Goal: Use online tool/utility: Utilize a website feature to perform a specific function

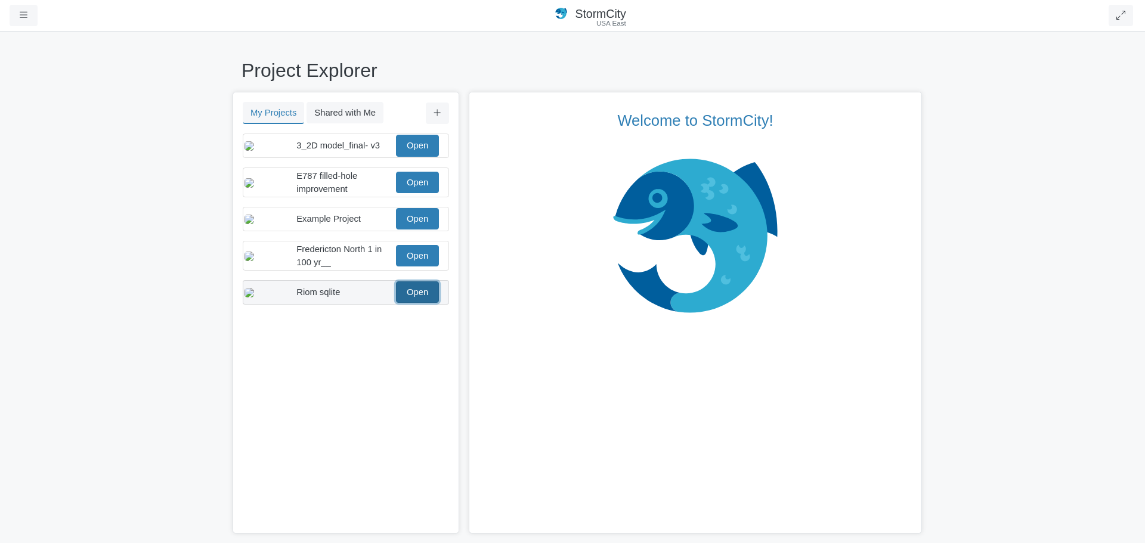
click at [412, 303] on link "Open" at bounding box center [417, 292] width 43 height 21
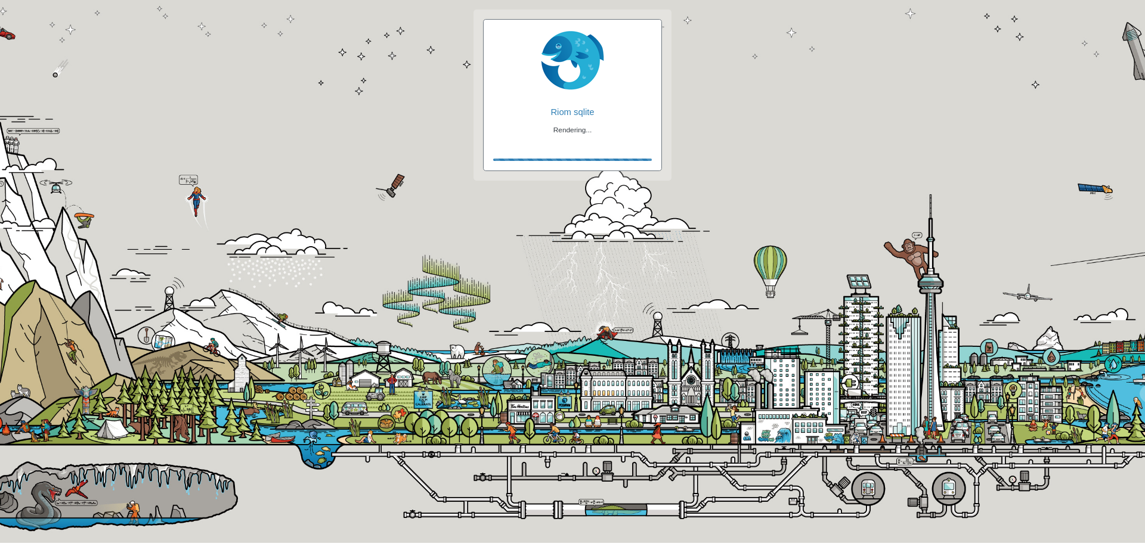
checkbox input "true"
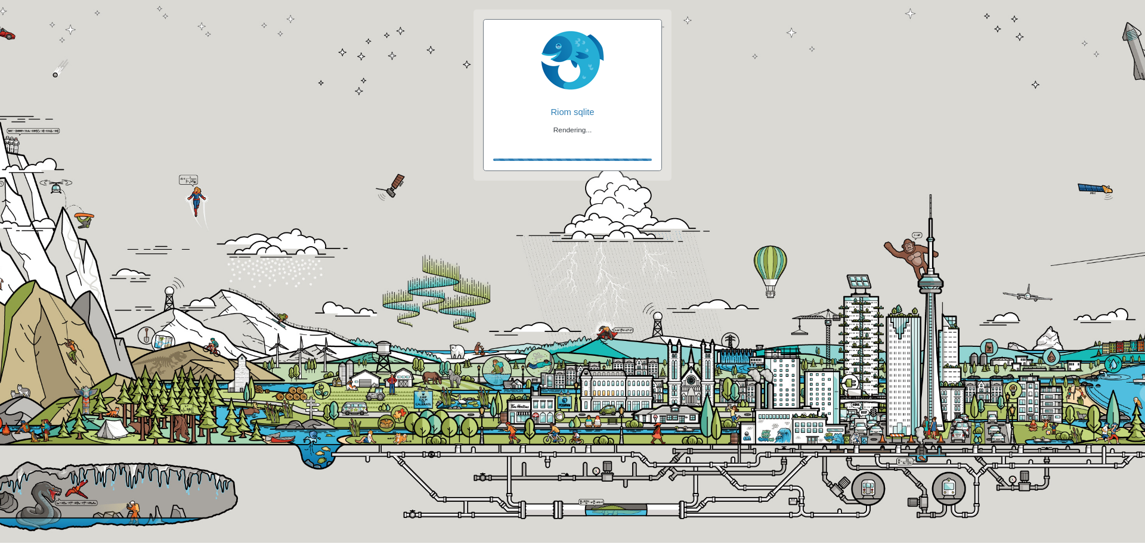
checkbox input "true"
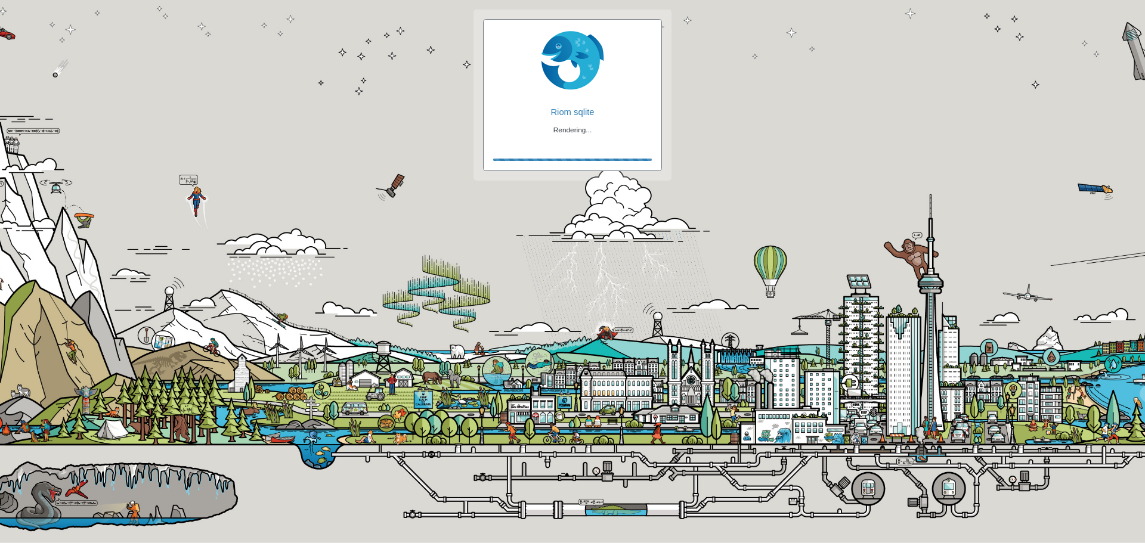
checkbox input "false"
checkbox input "true"
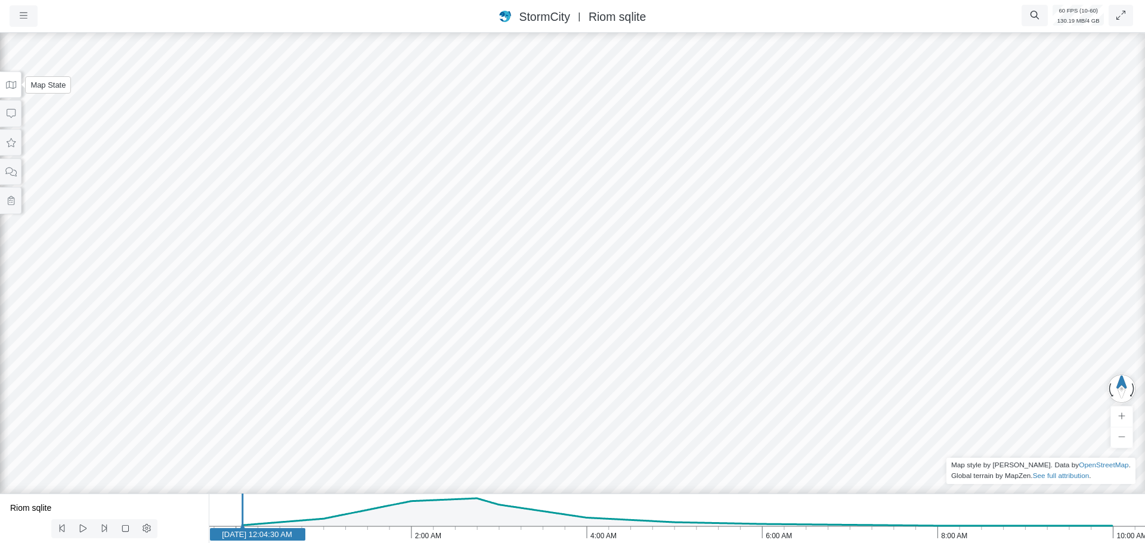
click at [7, 87] on icon at bounding box center [10, 85] width 11 height 9
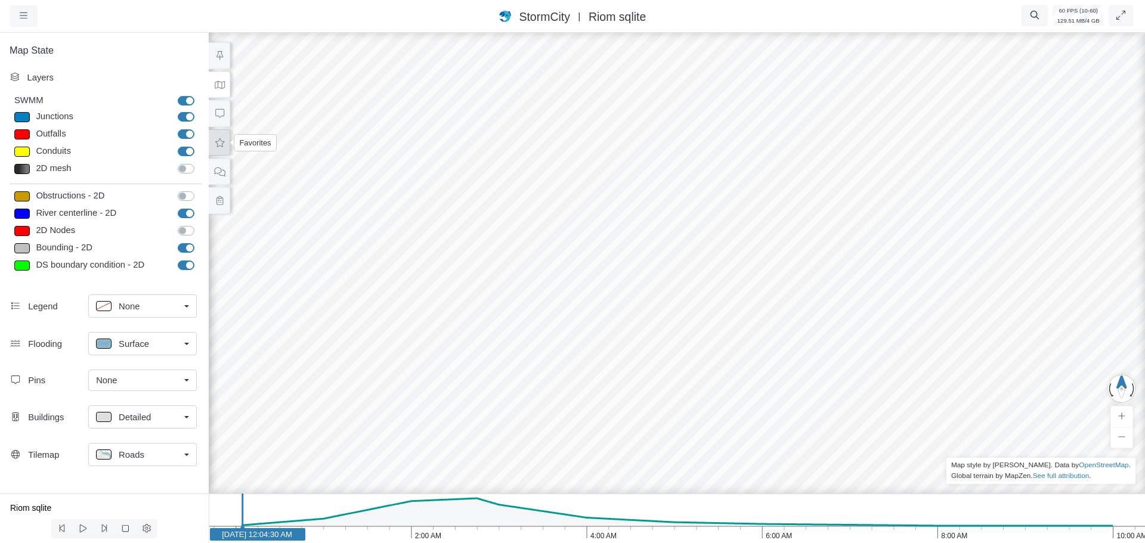
click at [220, 147] on icon at bounding box center [219, 142] width 11 height 9
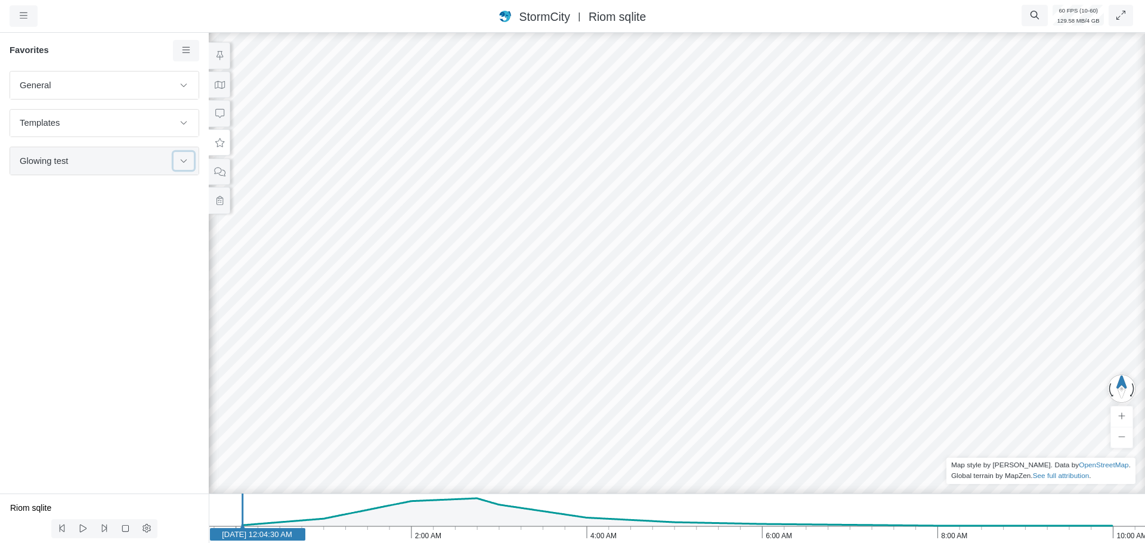
click at [180, 162] on icon at bounding box center [184, 161] width 10 height 8
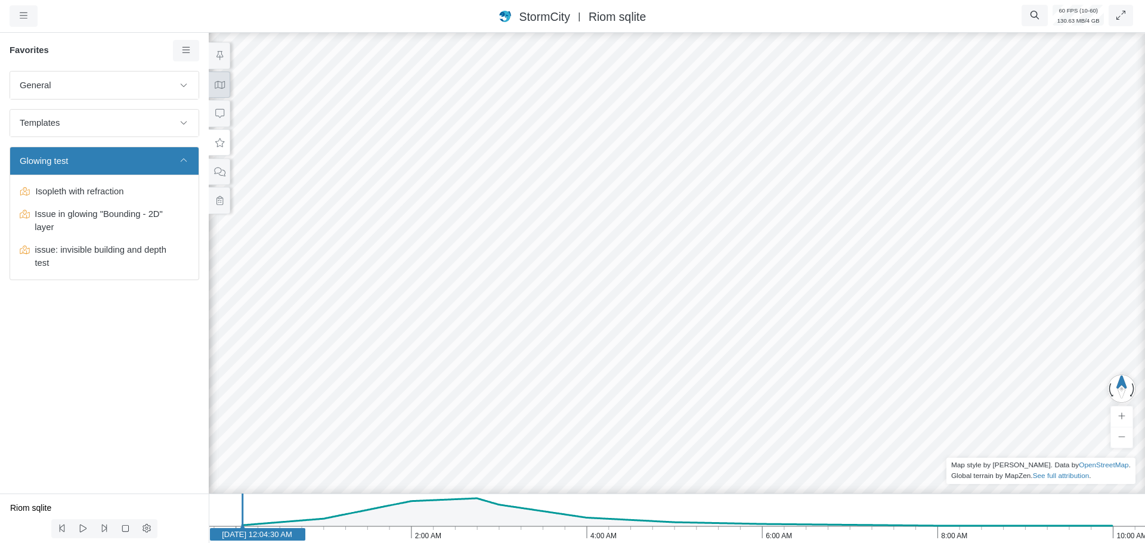
click at [221, 85] on icon at bounding box center [219, 85] width 11 height 9
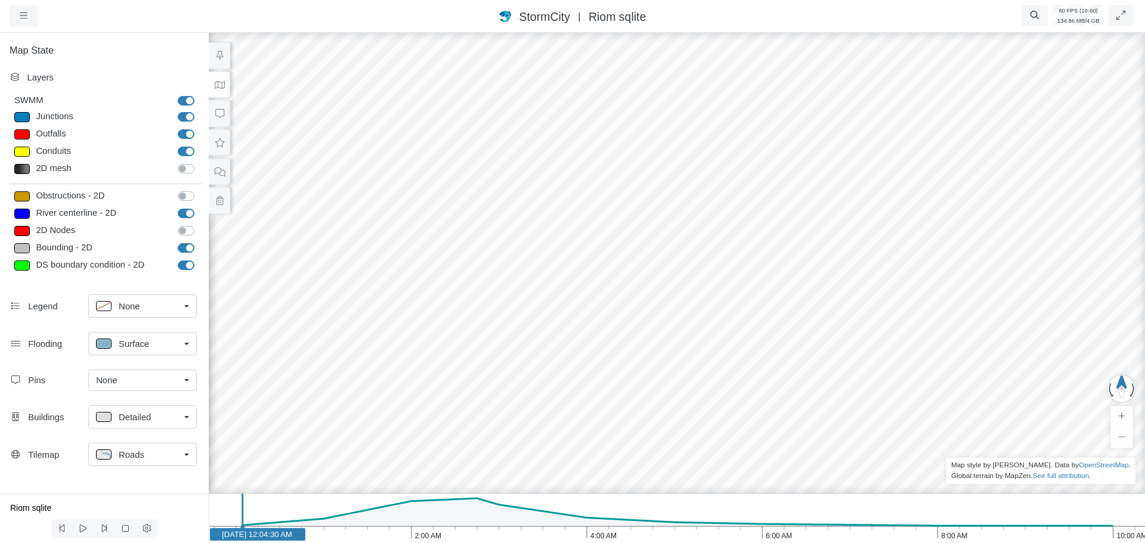
click at [199, 242] on label "Bounding - 2D" at bounding box center [199, 242] width 0 height 0
click at [183, 247] on input "Bounding - 2D" at bounding box center [183, 247] width 10 height 11
checkbox input "false"
click at [23, 15] on icon "button" at bounding box center [24, 15] width 8 height 9
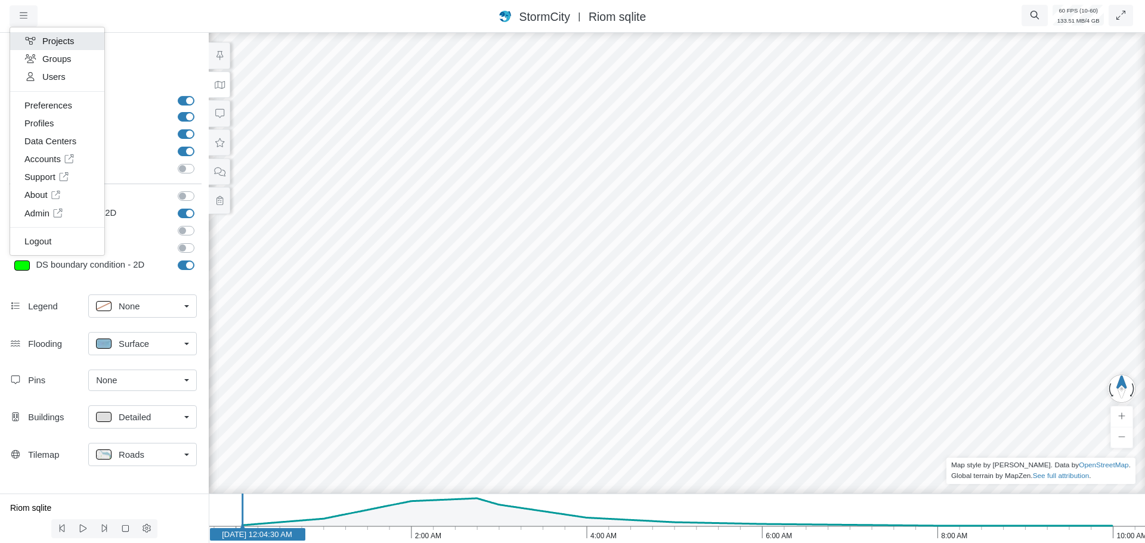
click at [52, 38] on link "Projects" at bounding box center [57, 41] width 94 height 18
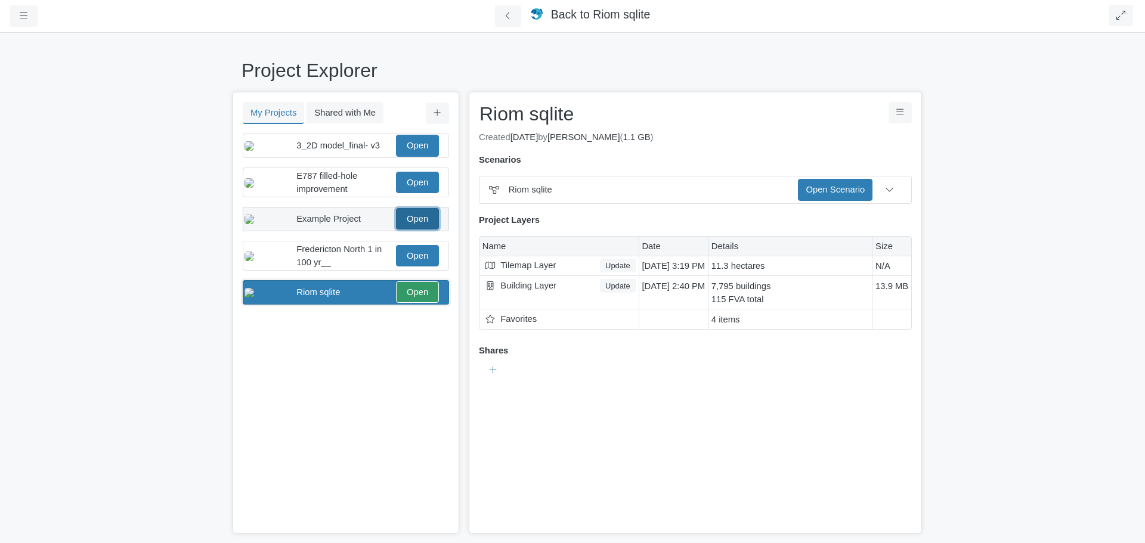
click at [413, 230] on link "Open" at bounding box center [417, 218] width 43 height 21
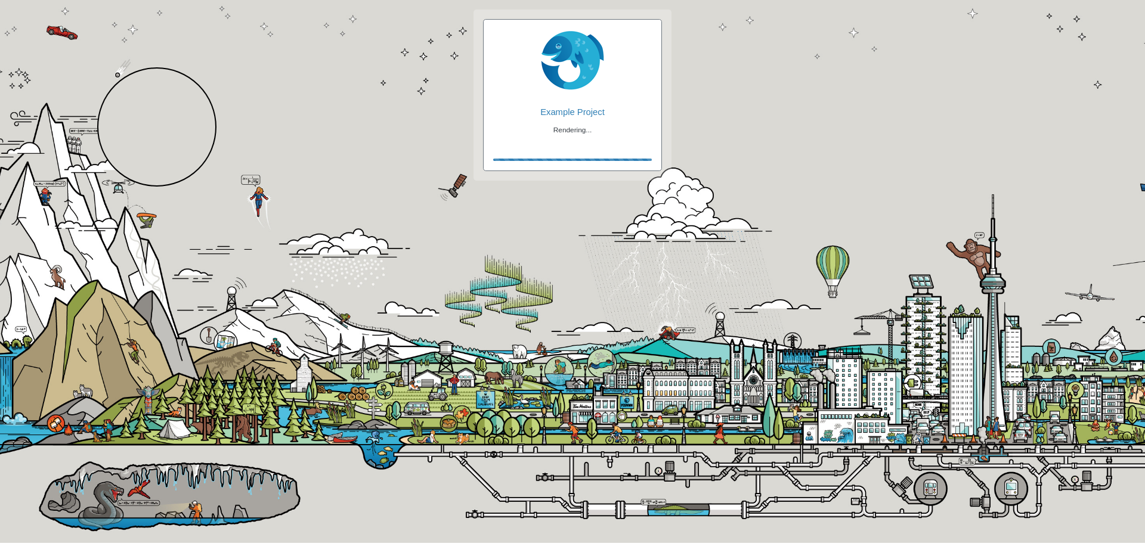
checkbox input "true"
checkbox input "false"
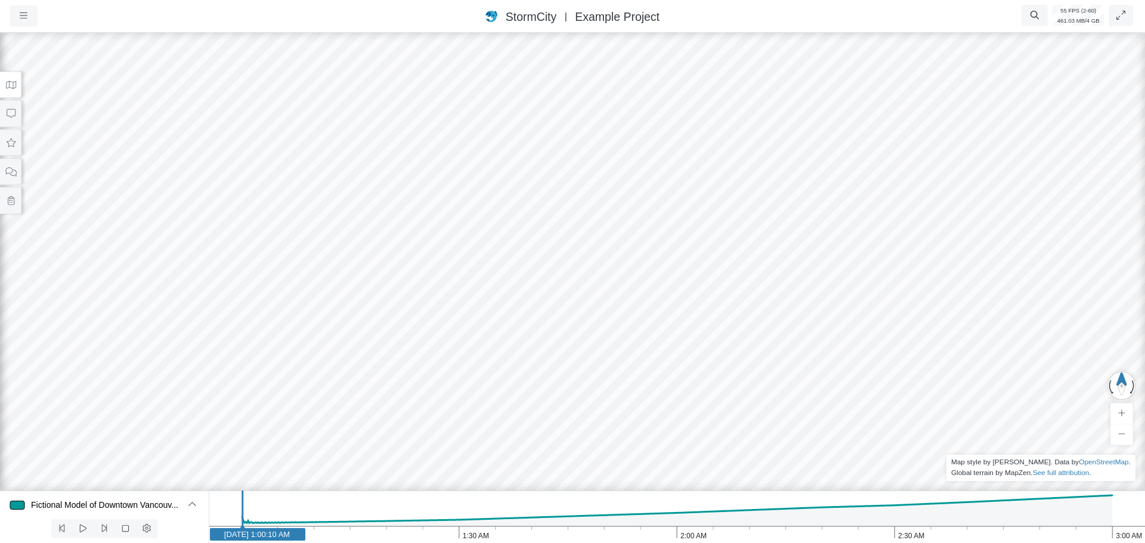
click at [14, 87] on icon at bounding box center [10, 85] width 11 height 9
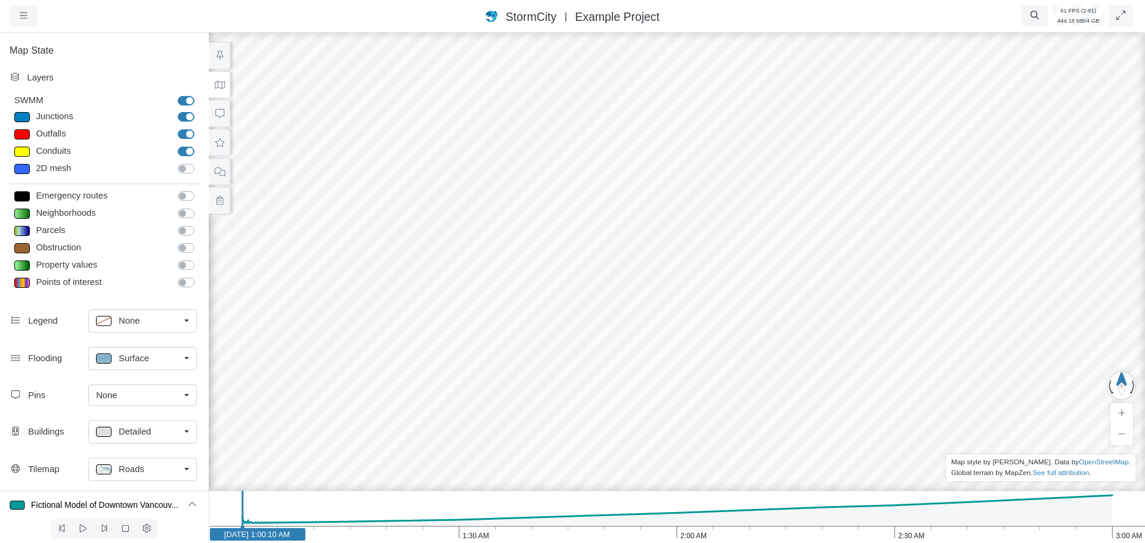
click at [18, 154] on div at bounding box center [22, 152] width 16 height 10
type input "Visible"
checkbox input "true"
type input "2"
checkbox input "true"
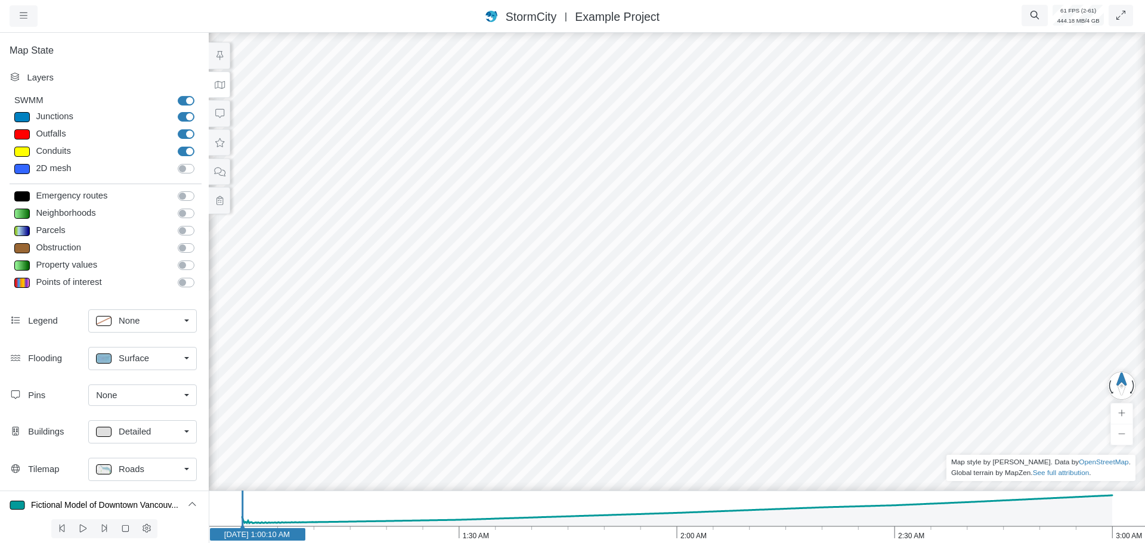
type input "0"
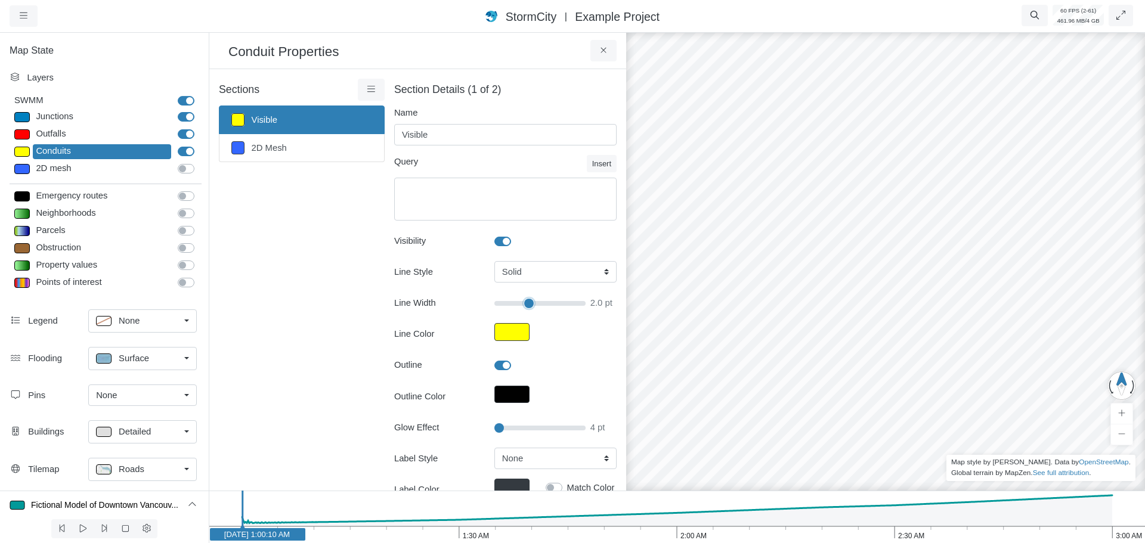
click at [524, 304] on input "range" at bounding box center [540, 303] width 91 height 13
click at [551, 304] on input "range" at bounding box center [540, 303] width 91 height 13
click at [509, 305] on input "range" at bounding box center [540, 303] width 91 height 13
type input "2"
type input "55"
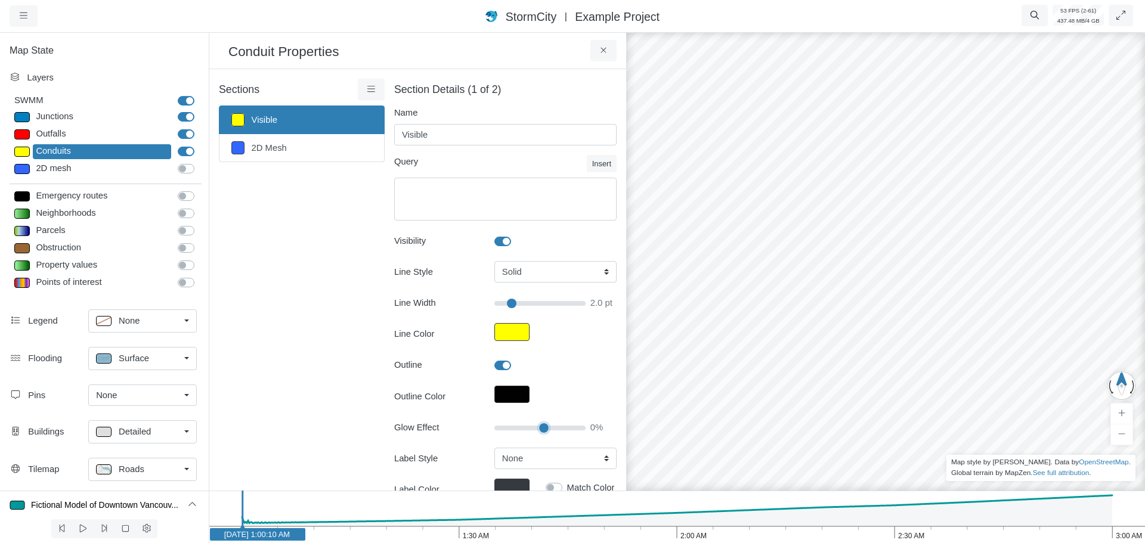
click at [539, 427] on input "Glow Effect" at bounding box center [540, 428] width 91 height 13
type input "2"
drag, startPoint x: 679, startPoint y: 187, endPoint x: 629, endPoint y: 123, distance: 81.5
drag, startPoint x: 799, startPoint y: 179, endPoint x: 670, endPoint y: 123, distance: 140.5
drag, startPoint x: 789, startPoint y: 267, endPoint x: 539, endPoint y: 215, distance: 255.3
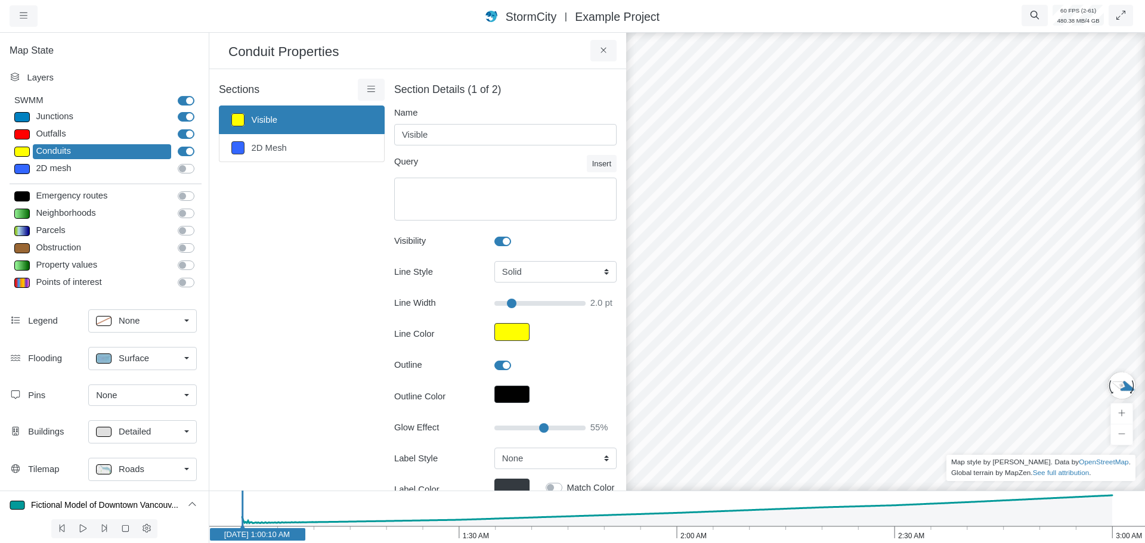
drag, startPoint x: 822, startPoint y: 283, endPoint x: 622, endPoint y: 270, distance: 200.9
drag, startPoint x: 824, startPoint y: 295, endPoint x: 805, endPoint y: 397, distance: 103.7
drag, startPoint x: 821, startPoint y: 241, endPoint x: 799, endPoint y: 282, distance: 46.7
drag, startPoint x: 816, startPoint y: 282, endPoint x: 796, endPoint y: 257, distance: 32.0
click at [796, 257] on div at bounding box center [885, 286] width 1145 height 513
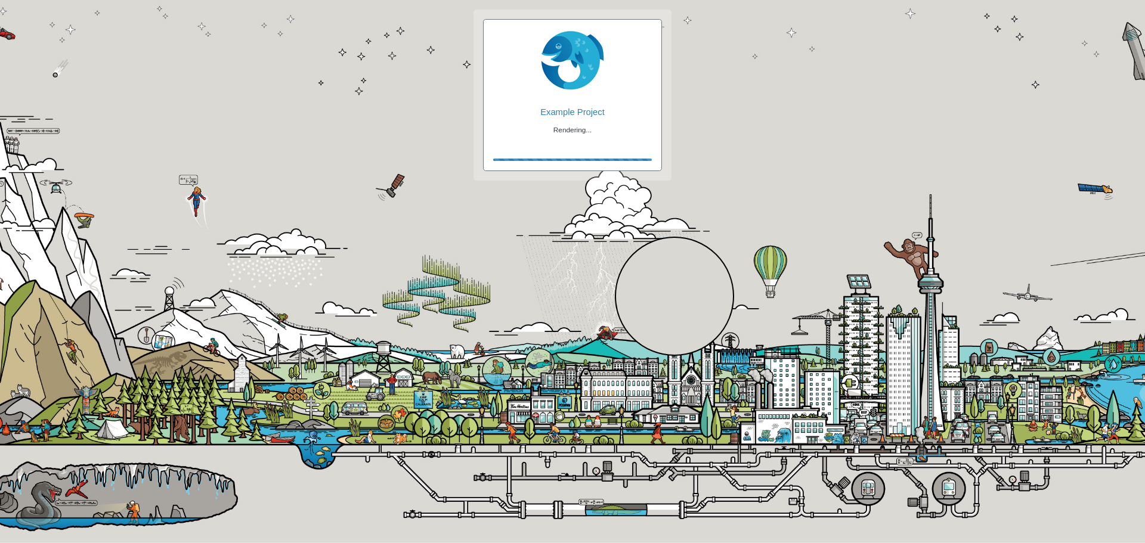
checkbox input "true"
checkbox input "false"
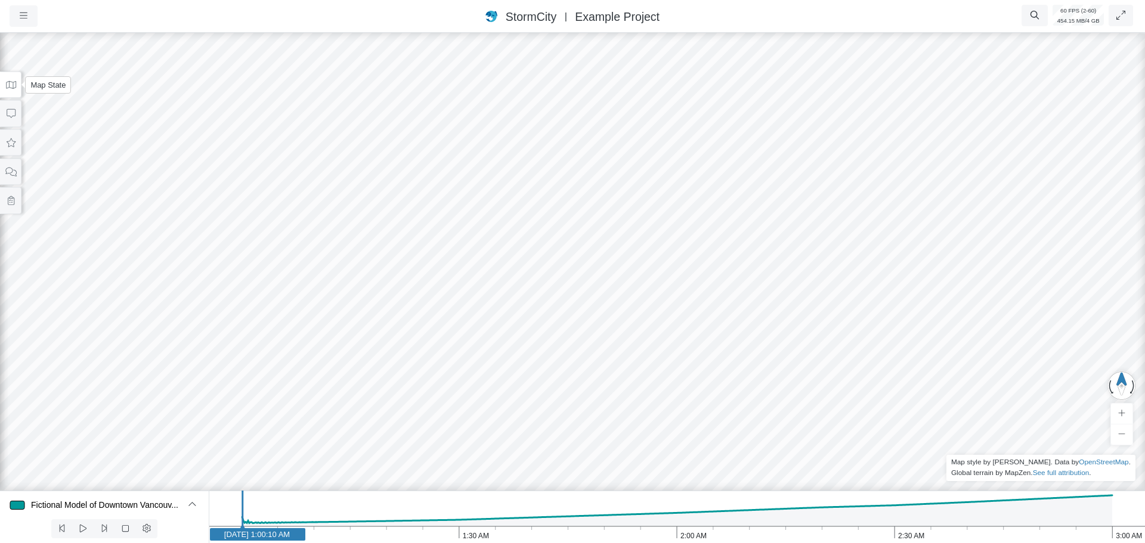
click at [9, 84] on icon at bounding box center [10, 85] width 11 height 9
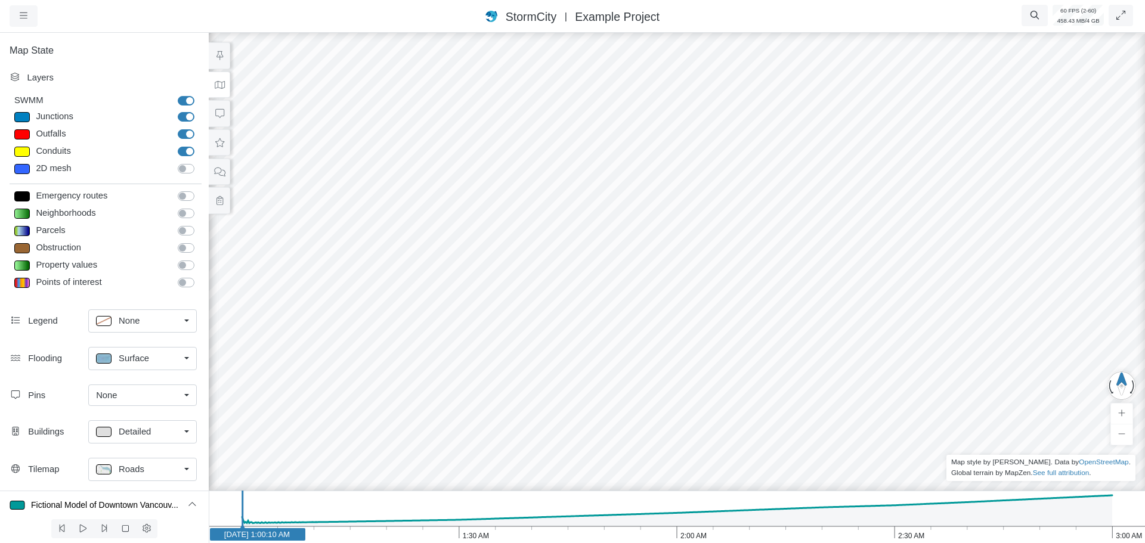
click at [20, 152] on div at bounding box center [22, 152] width 16 height 10
type input "Visible"
checkbox input "true"
type input "2"
checkbox input "true"
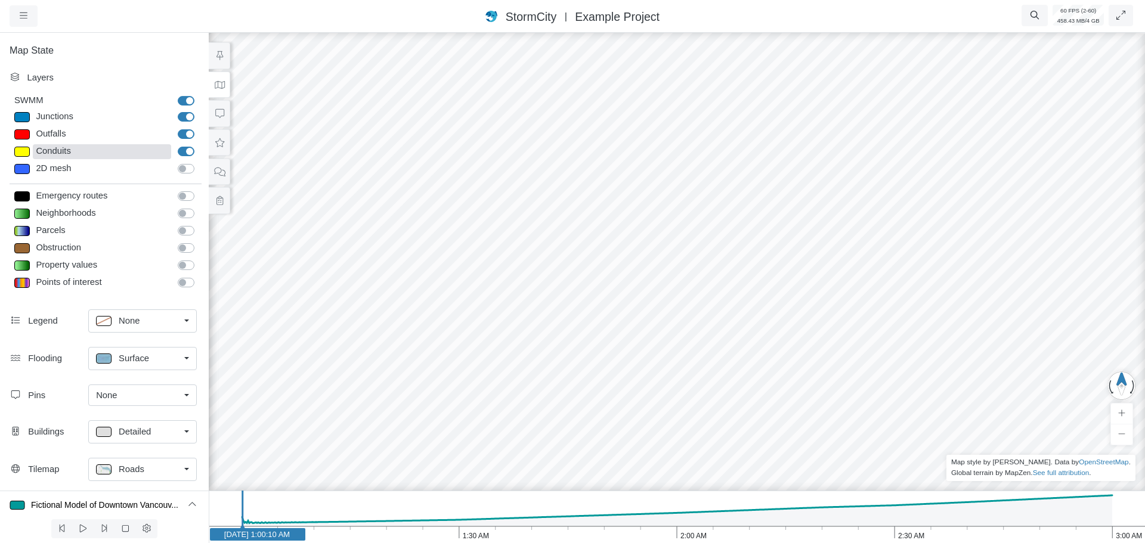
type input "0"
type input "2"
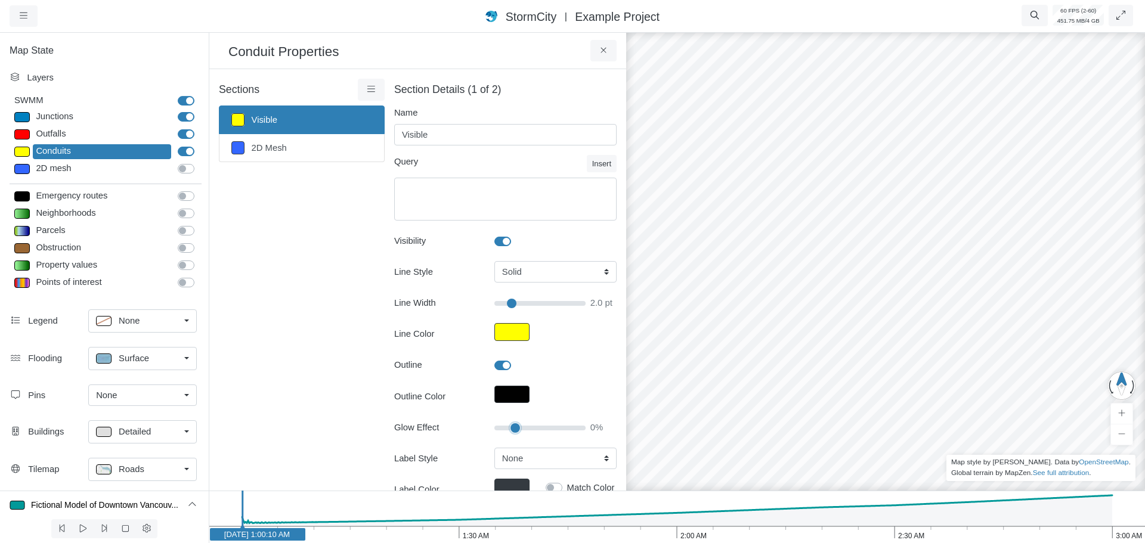
type input "20"
click at [511, 427] on input "Glow Effect" at bounding box center [540, 428] width 91 height 13
type input "2"
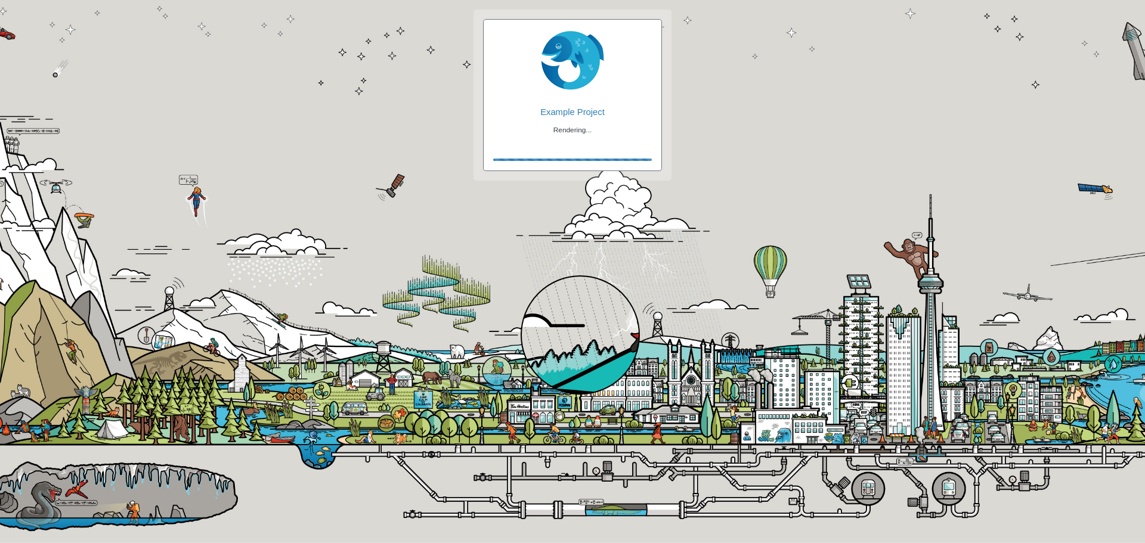
checkbox input "true"
checkbox input "false"
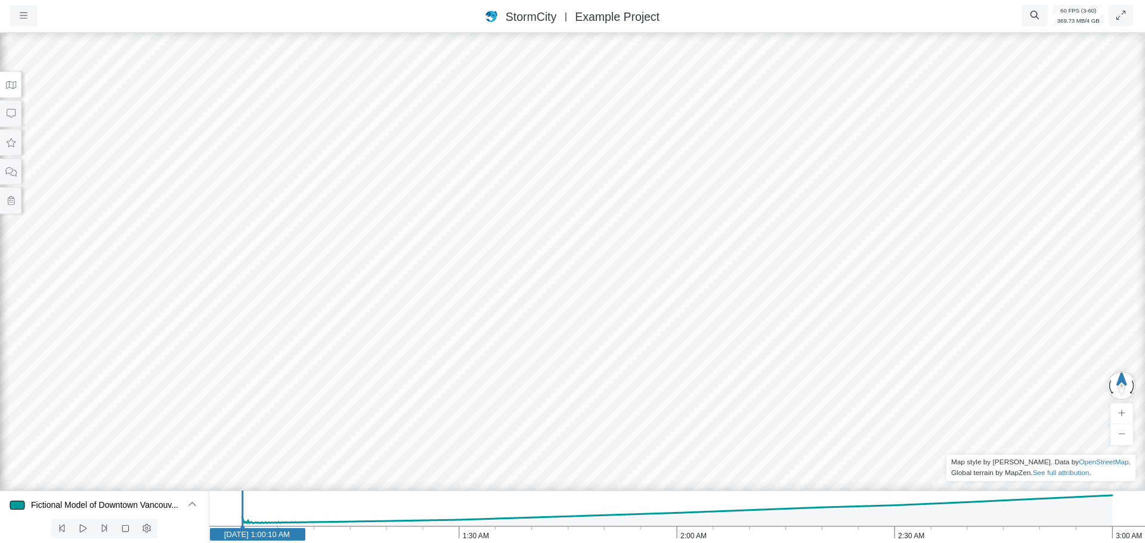
click at [11, 91] on button at bounding box center [10, 85] width 21 height 27
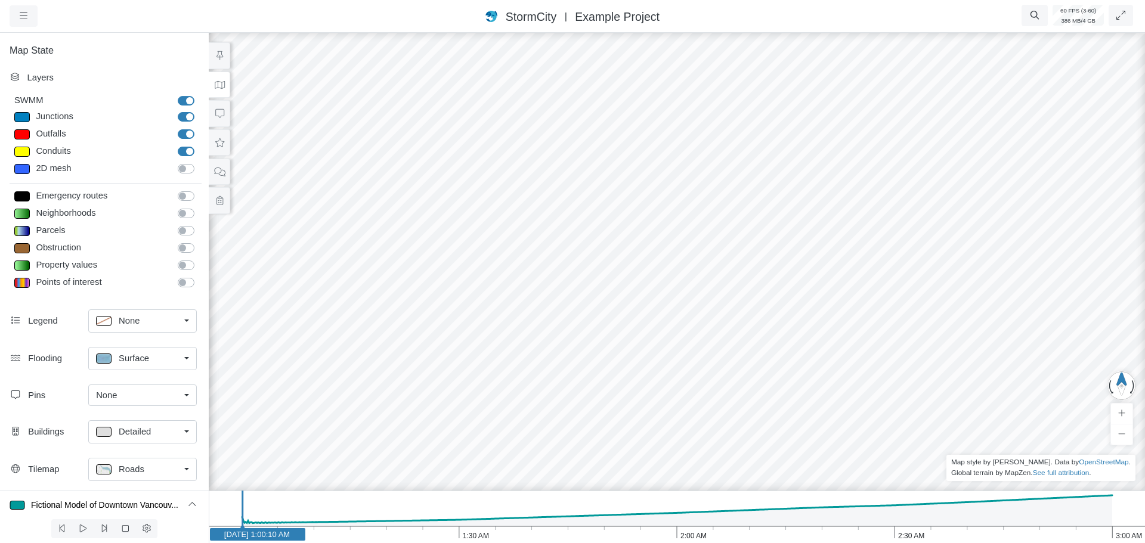
click at [23, 153] on div at bounding box center [22, 152] width 16 height 10
type input "Visible"
checkbox input "true"
type input "2"
checkbox input "true"
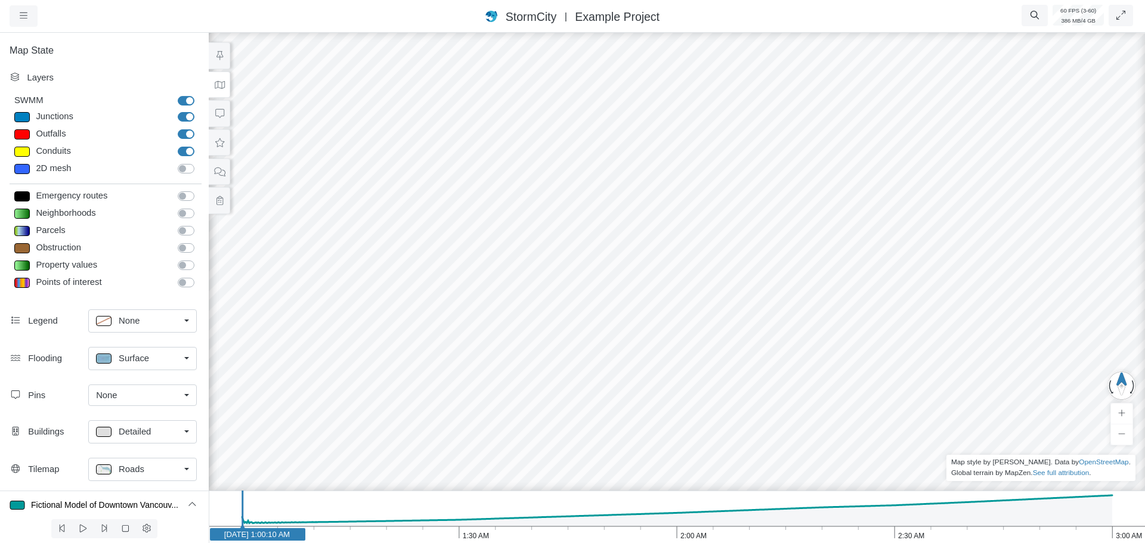
type input "0"
type input "2"
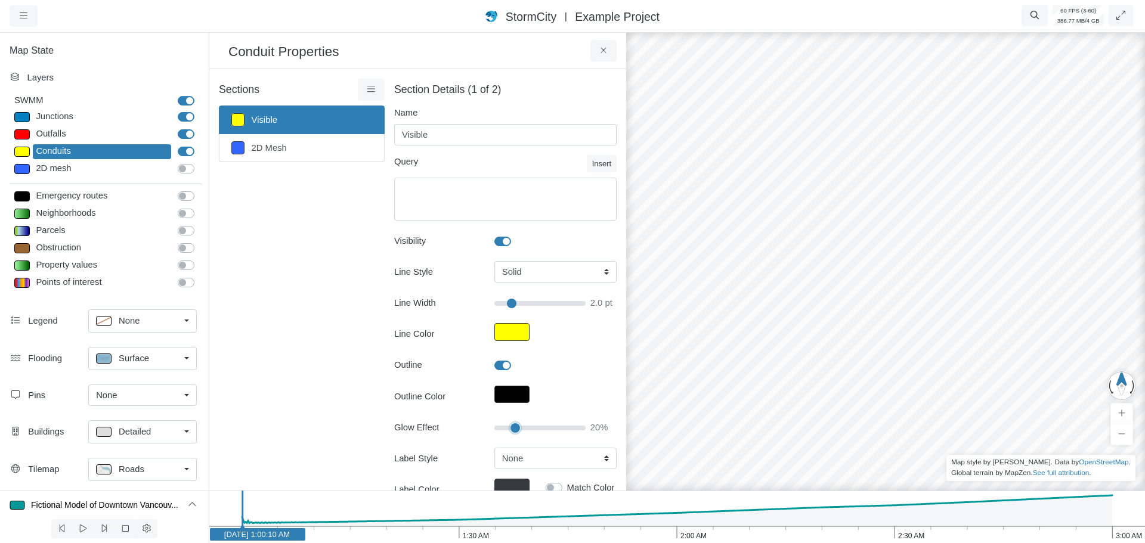
type input "20"
click at [511, 428] on input "Glow Effect" at bounding box center [540, 428] width 91 height 13
type input "2"
drag, startPoint x: 786, startPoint y: 196, endPoint x: 755, endPoint y: 205, distance: 32.5
click at [771, 190] on div at bounding box center [885, 286] width 1145 height 513
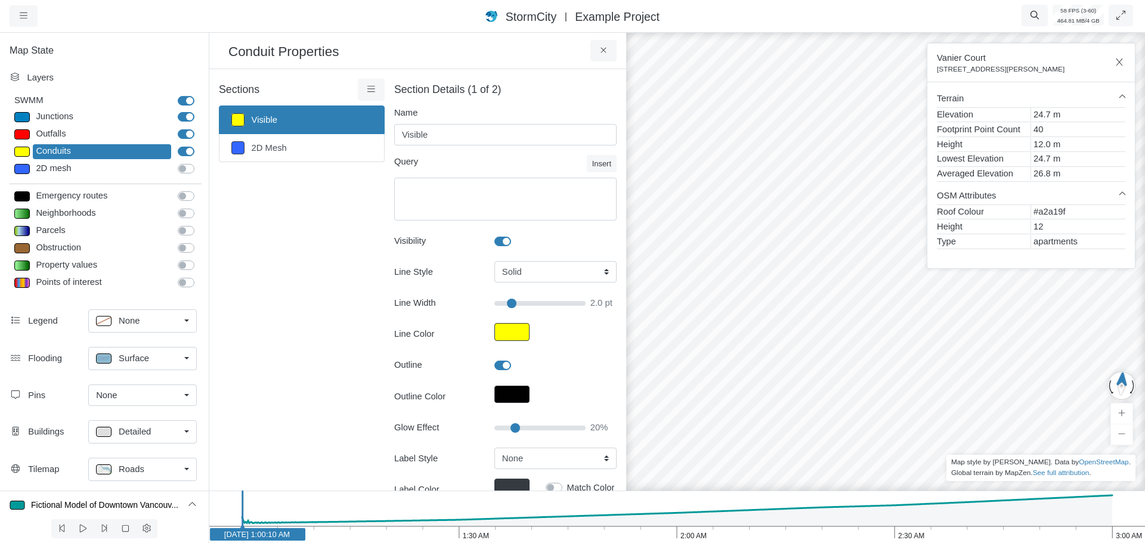
drag, startPoint x: 638, startPoint y: 270, endPoint x: 683, endPoint y: 227, distance: 62.0
click at [639, 264] on div at bounding box center [885, 286] width 1145 height 513
click at [799, 203] on div at bounding box center [885, 286] width 1145 height 513
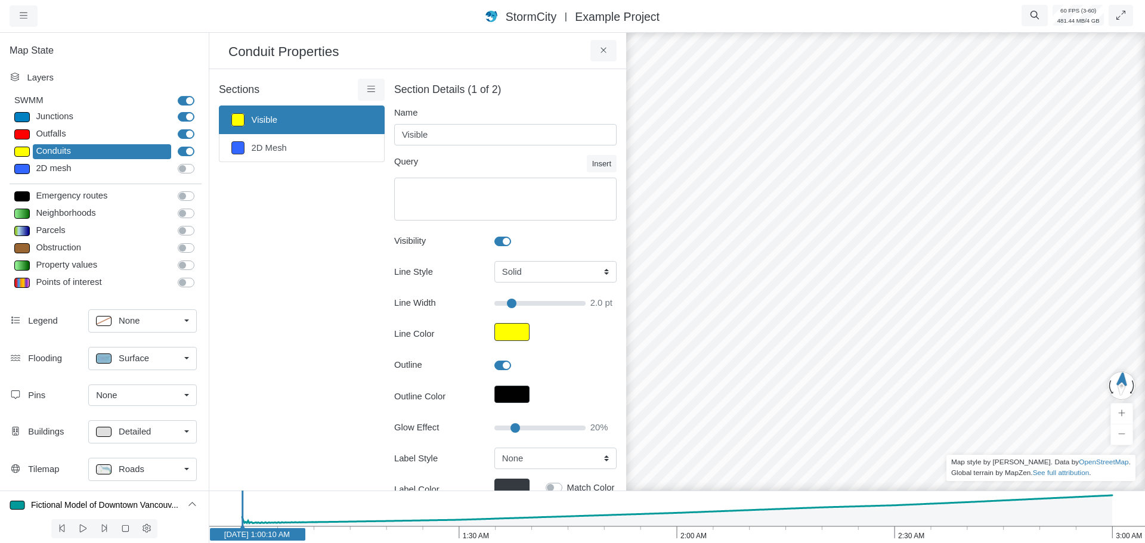
drag, startPoint x: 800, startPoint y: 203, endPoint x: 730, endPoint y: 264, distance: 93.0
click at [730, 264] on div at bounding box center [885, 286] width 1145 height 513
click at [67, 118] on div "Junctions" at bounding box center [102, 117] width 138 height 15
select select "CIRCLE"
type input "7"
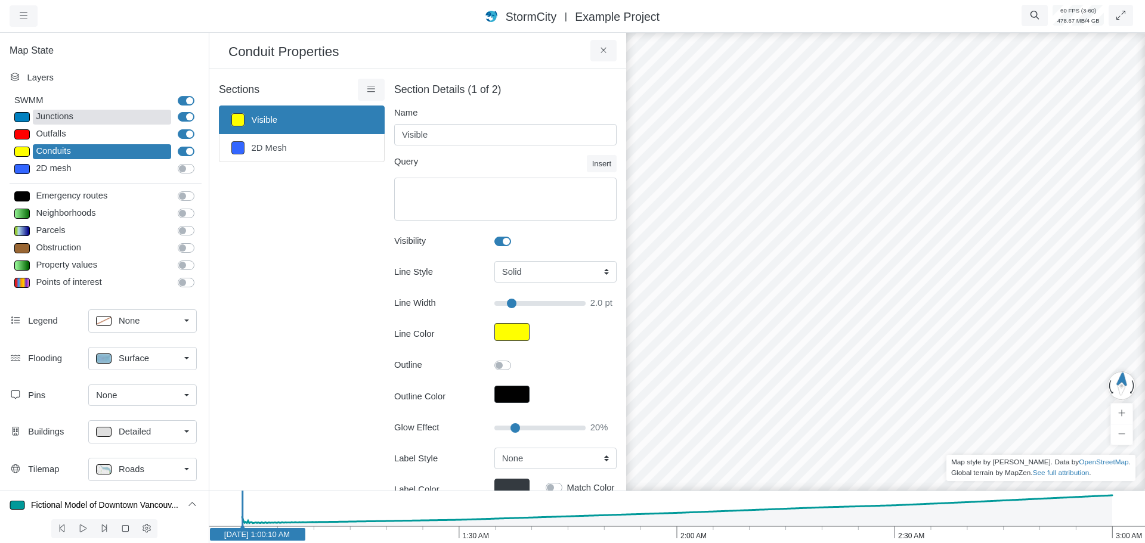
checkbox input "true"
type input "0"
type input "7"
select select "None"
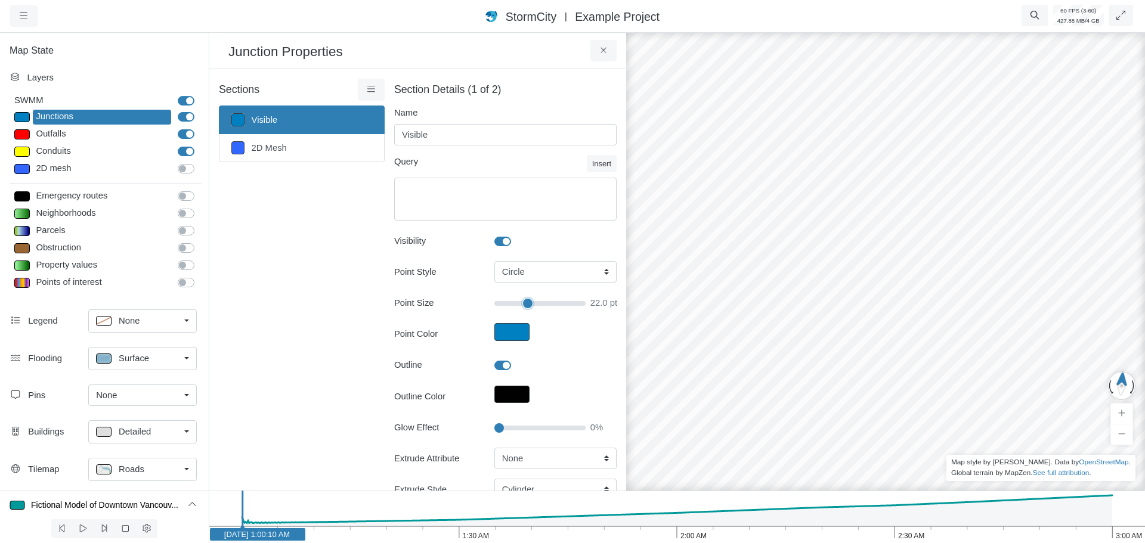
click at [521, 305] on input "Point Size" at bounding box center [540, 303] width 91 height 13
type input "23"
click at [21, 19] on icon "button" at bounding box center [24, 15] width 8 height 9
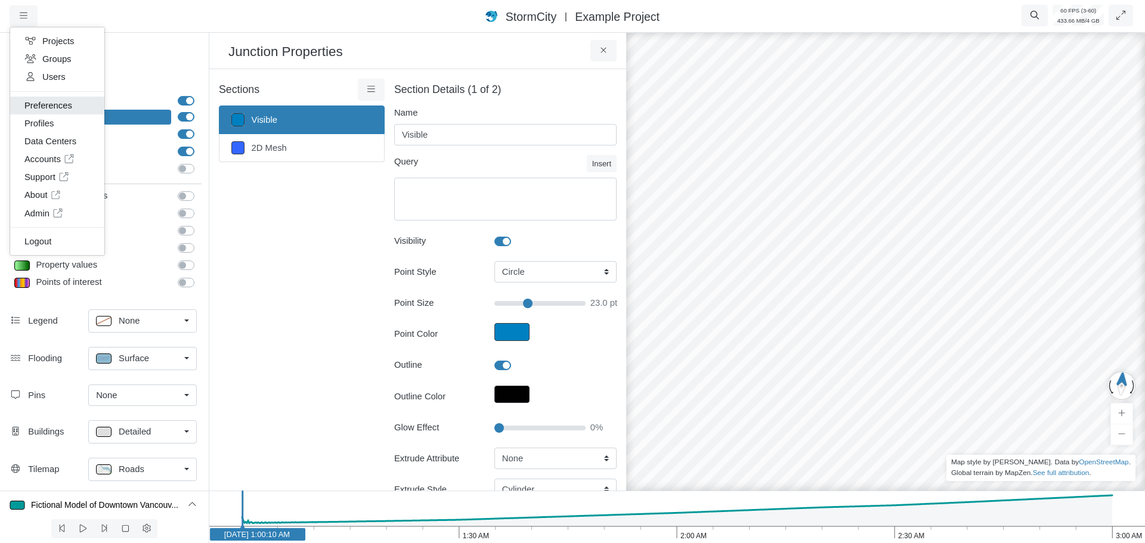
click at [54, 108] on link "Preferences" at bounding box center [57, 106] width 94 height 18
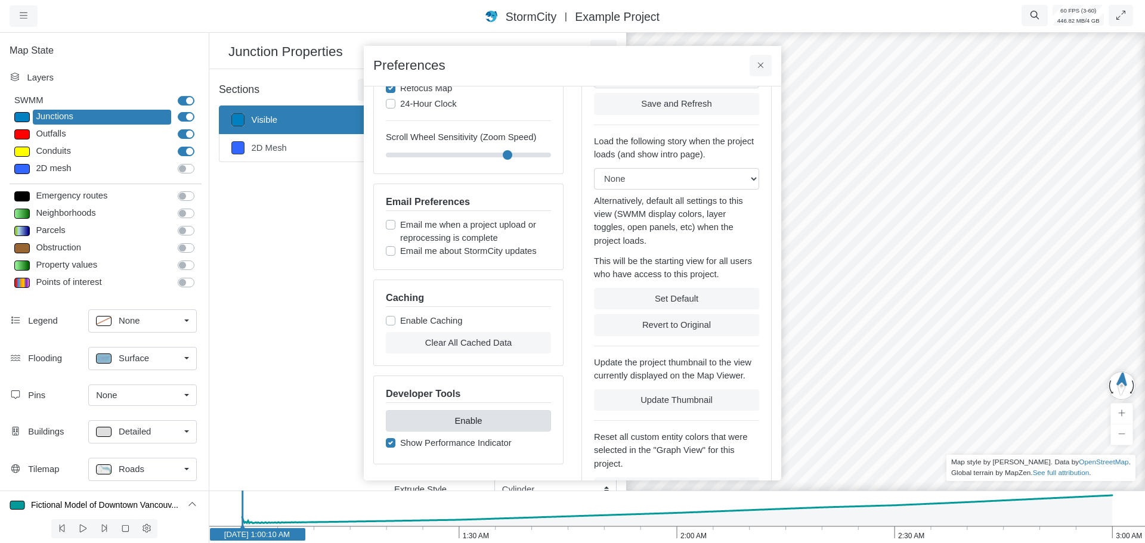
scroll to position [177, 0]
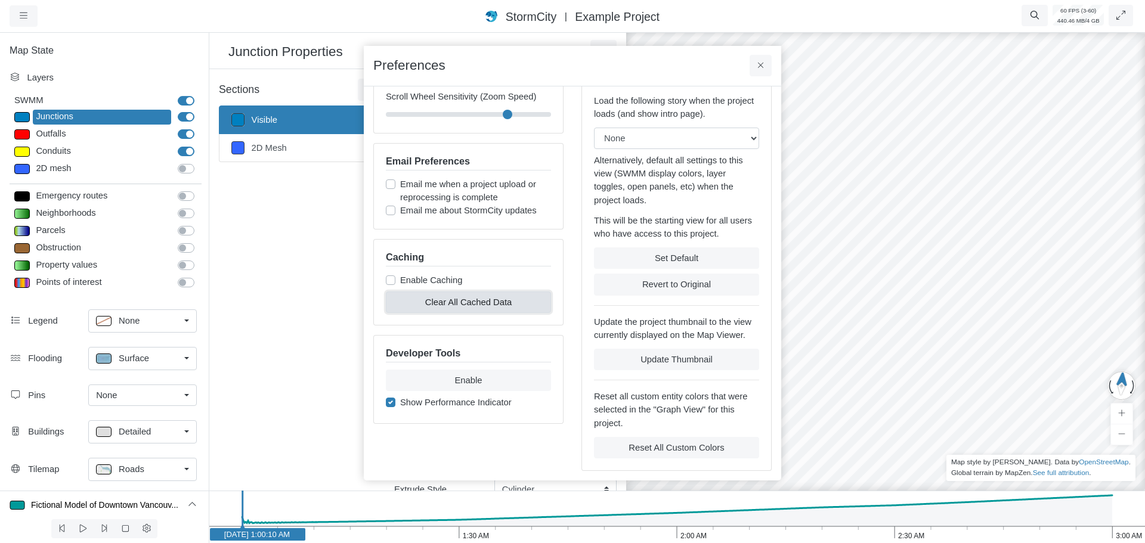
click at [465, 304] on button "Clear All Cached Data" at bounding box center [468, 302] width 165 height 21
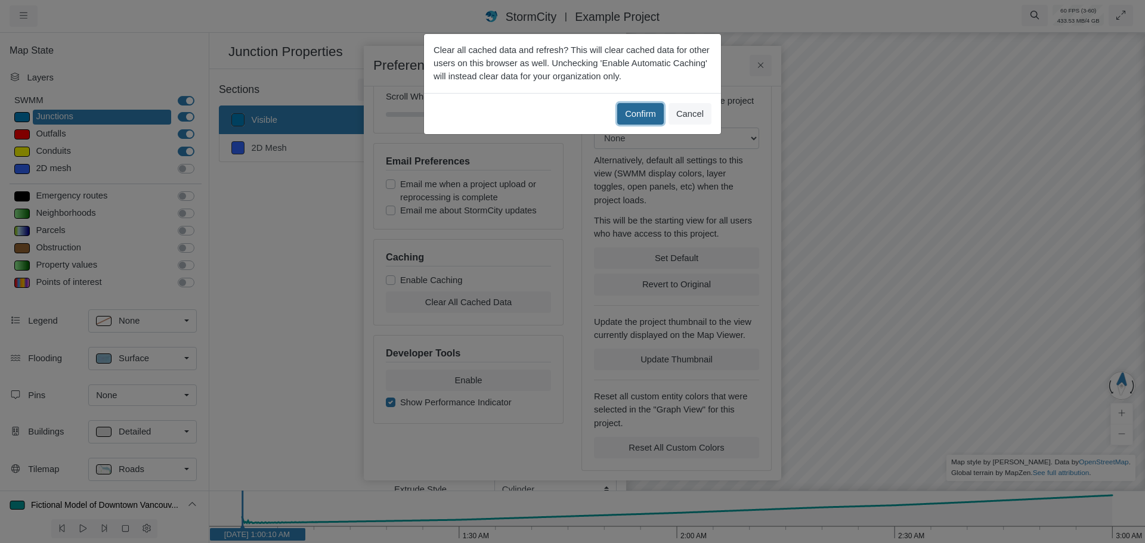
click at [640, 113] on button "Confirm" at bounding box center [640, 113] width 47 height 21
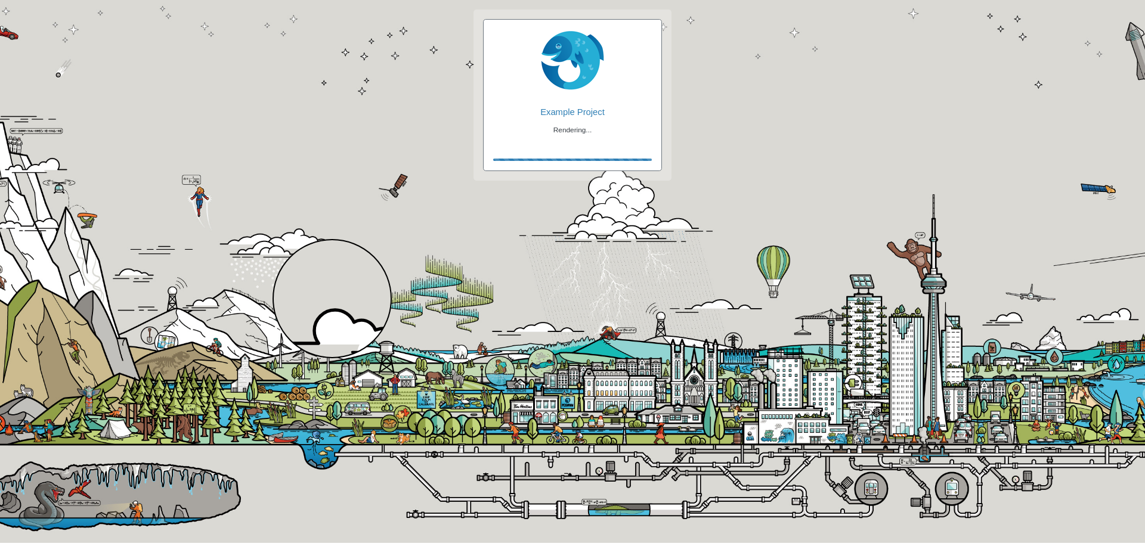
checkbox input "true"
checkbox input "false"
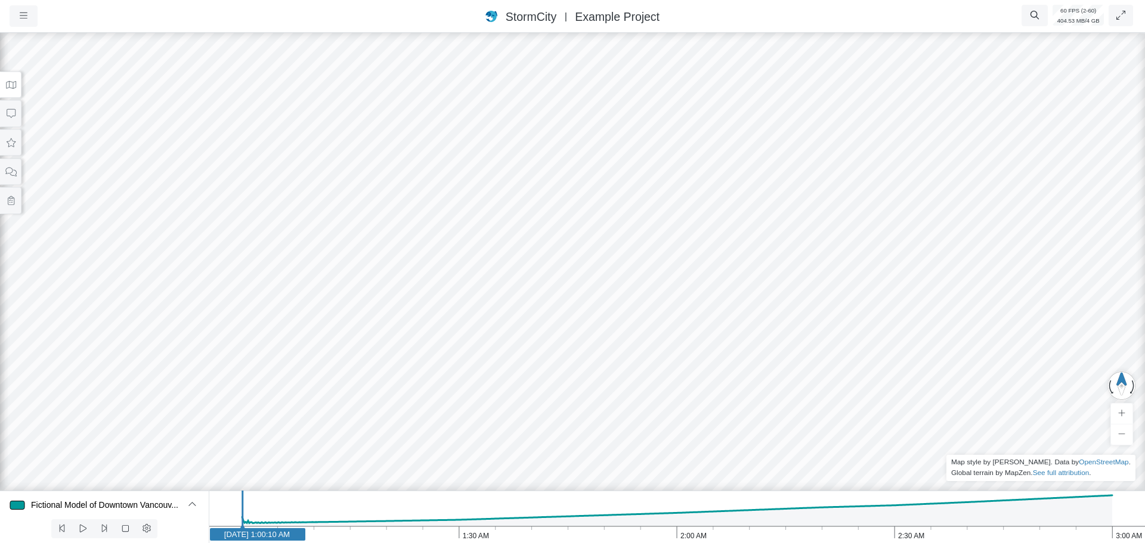
click at [8, 87] on icon at bounding box center [10, 85] width 11 height 9
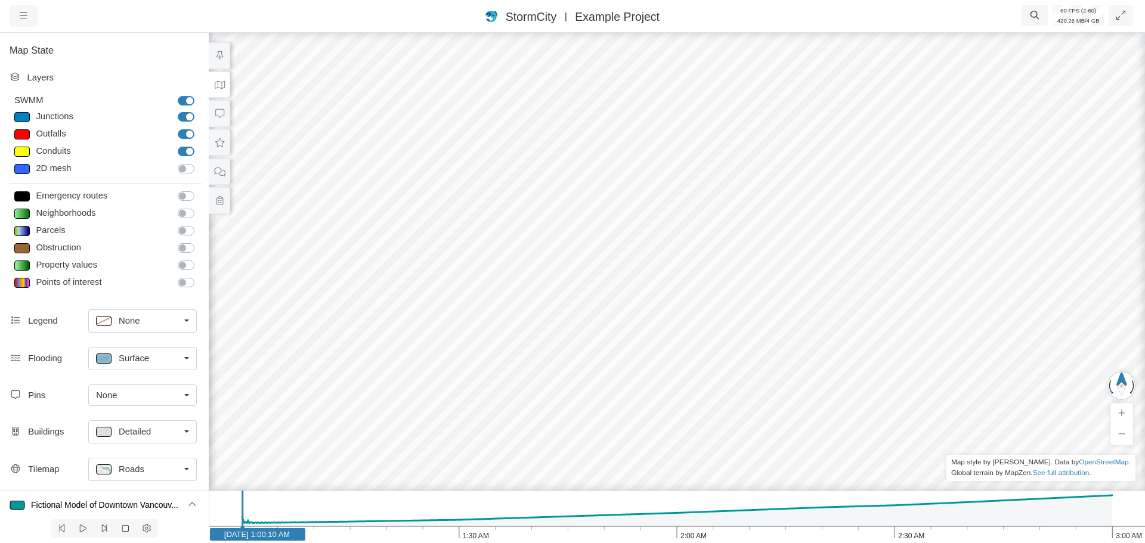
click at [24, 153] on div at bounding box center [22, 152] width 16 height 10
type input "Visible"
checkbox input "true"
type input "2"
checkbox input "true"
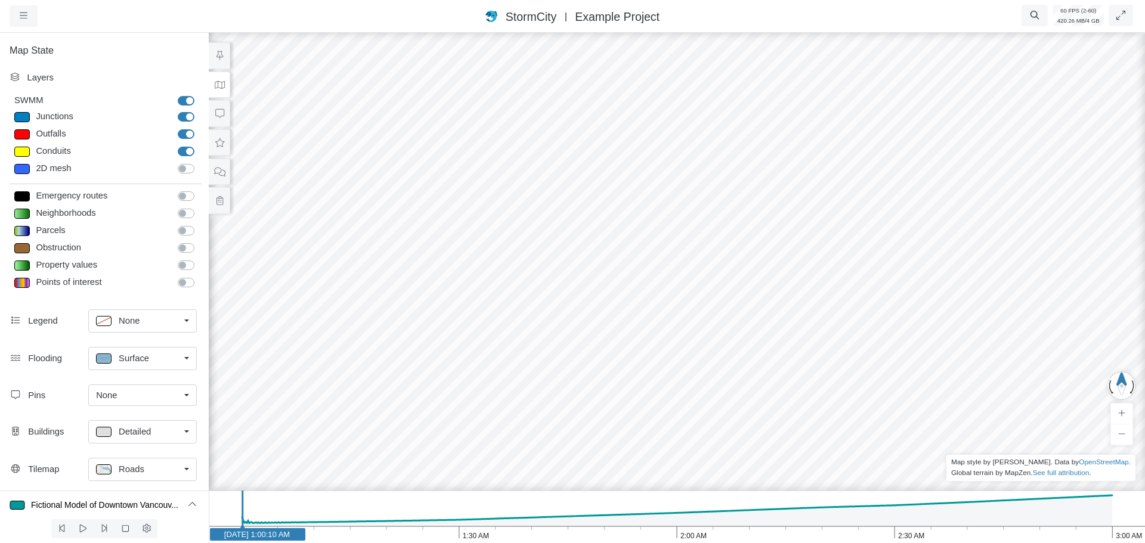
type input "0"
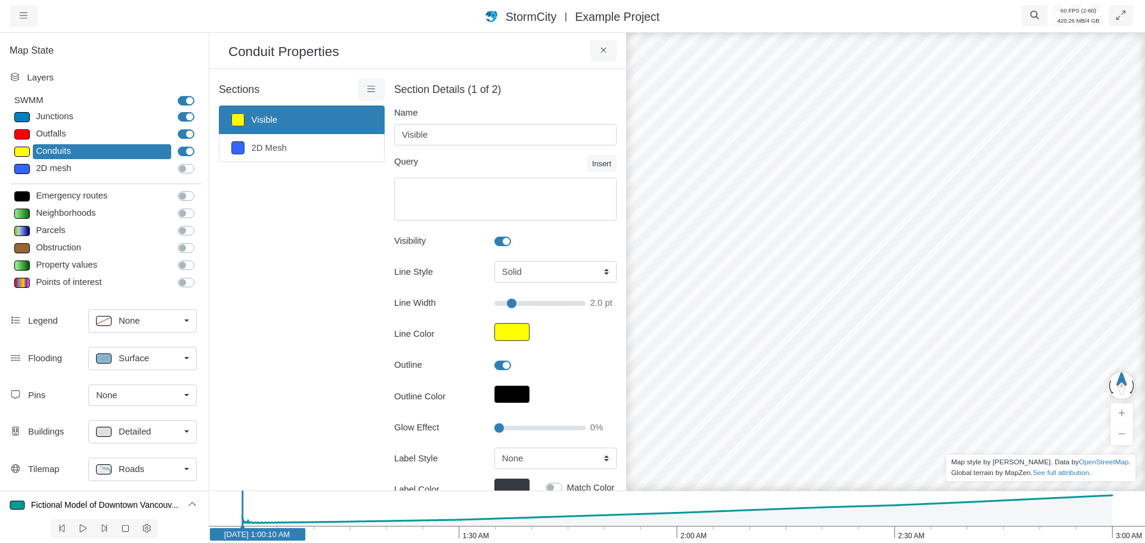
type input "2"
type input "25"
click at [517, 426] on input "Glow Effect" at bounding box center [540, 428] width 91 height 13
type input "2"
